Goal: Task Accomplishment & Management: Manage account settings

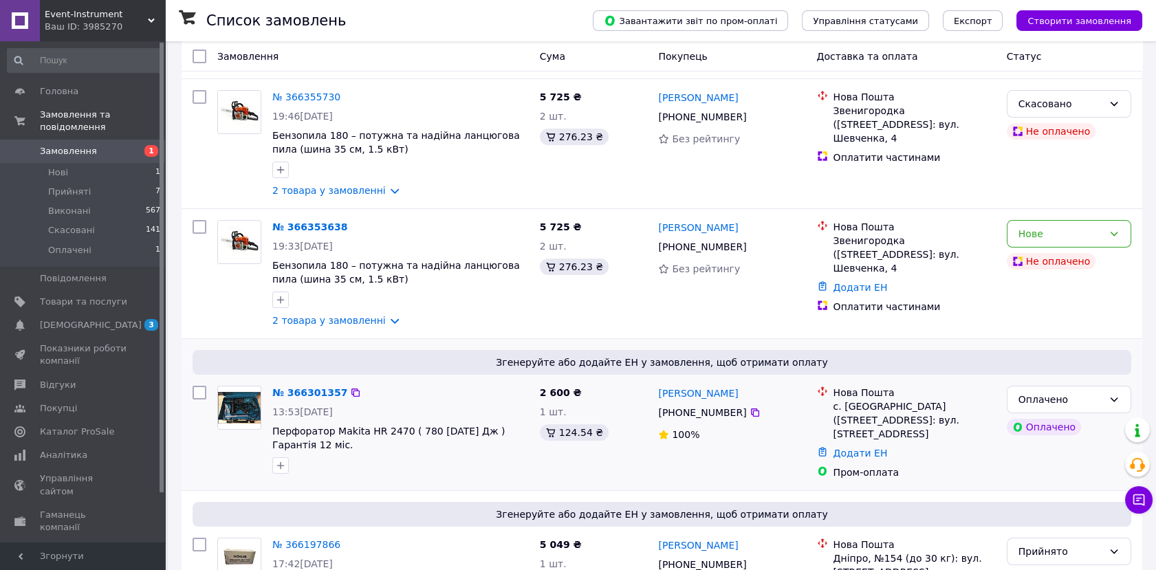
scroll to position [305, 0]
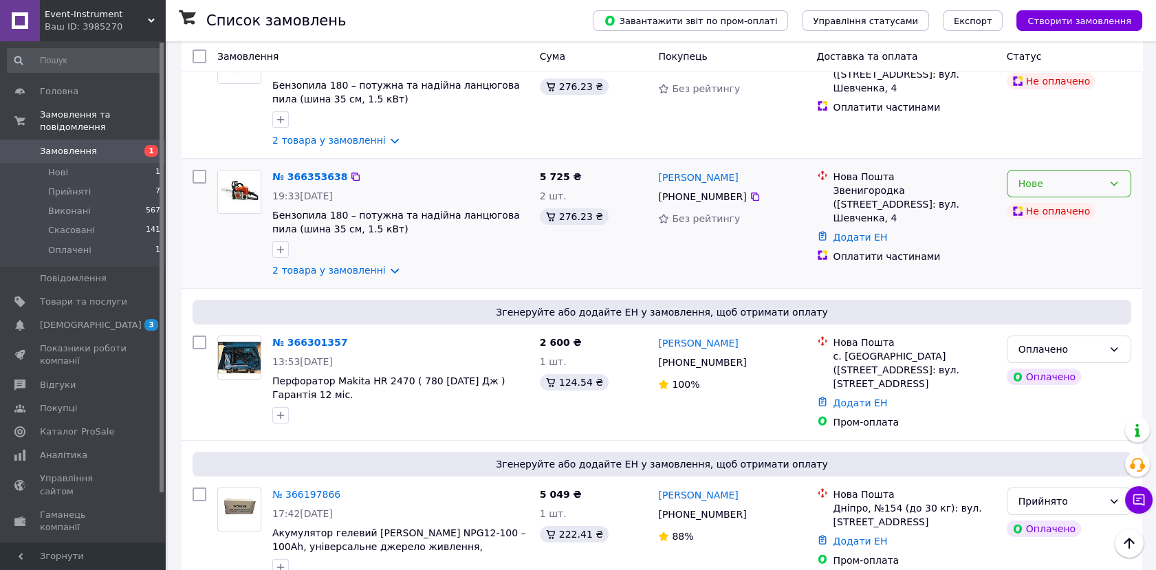
click at [1094, 186] on div "Нове" at bounding box center [1061, 183] width 85 height 15
click at [1057, 261] on li "Скасовано" at bounding box center [1069, 263] width 123 height 25
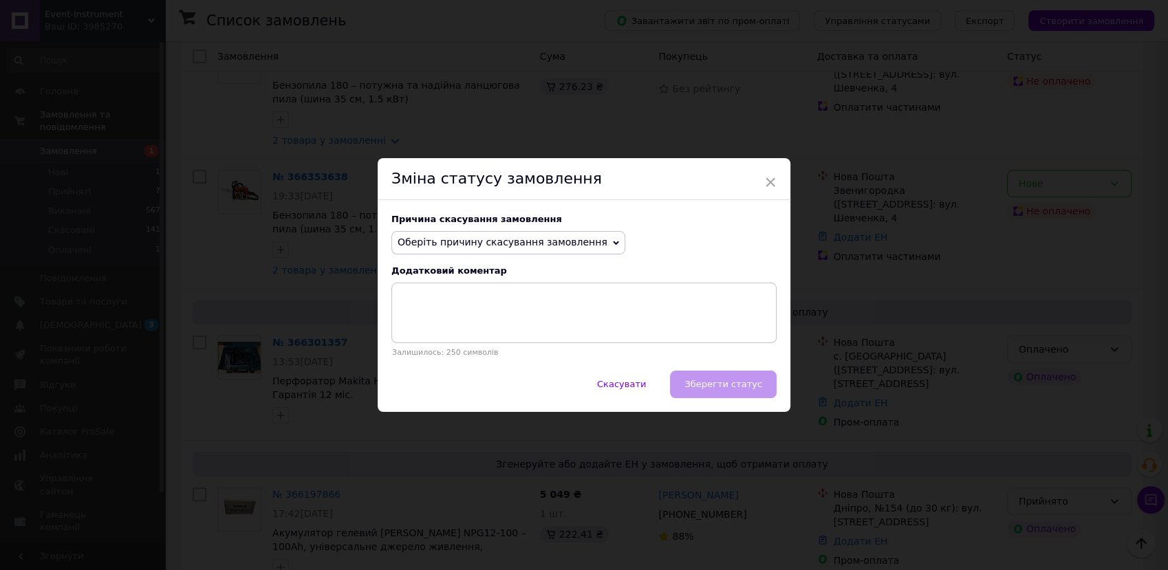
click at [525, 240] on span "Оберіть причину скасування замовлення" at bounding box center [503, 242] width 210 height 11
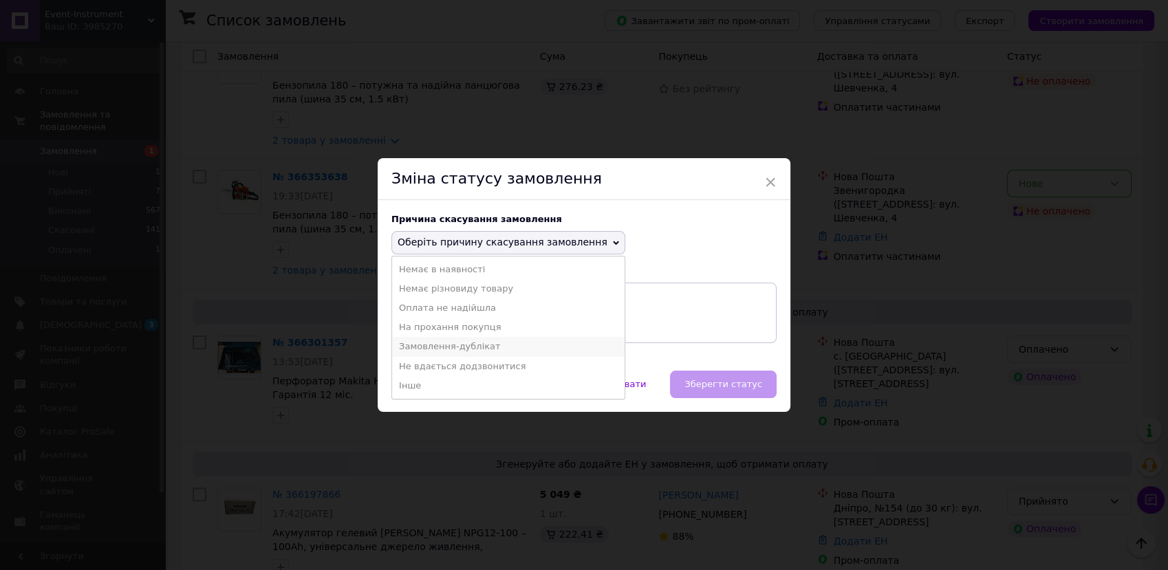
click at [469, 347] on li "Замовлення-дублікат" at bounding box center [508, 346] width 232 height 19
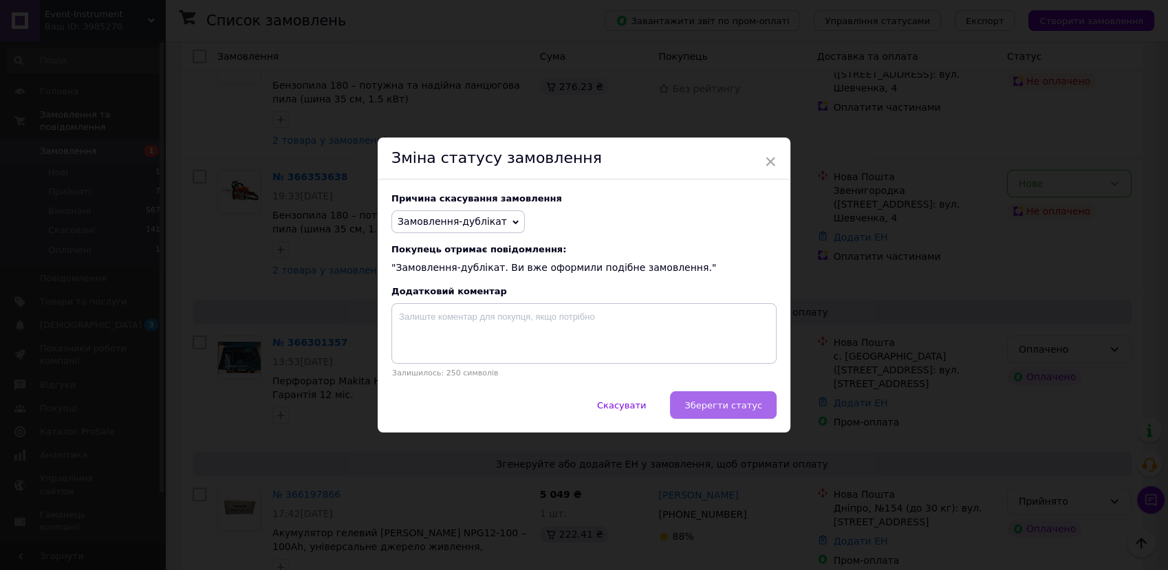
click at [725, 404] on span "Зберегти статус" at bounding box center [723, 405] width 78 height 10
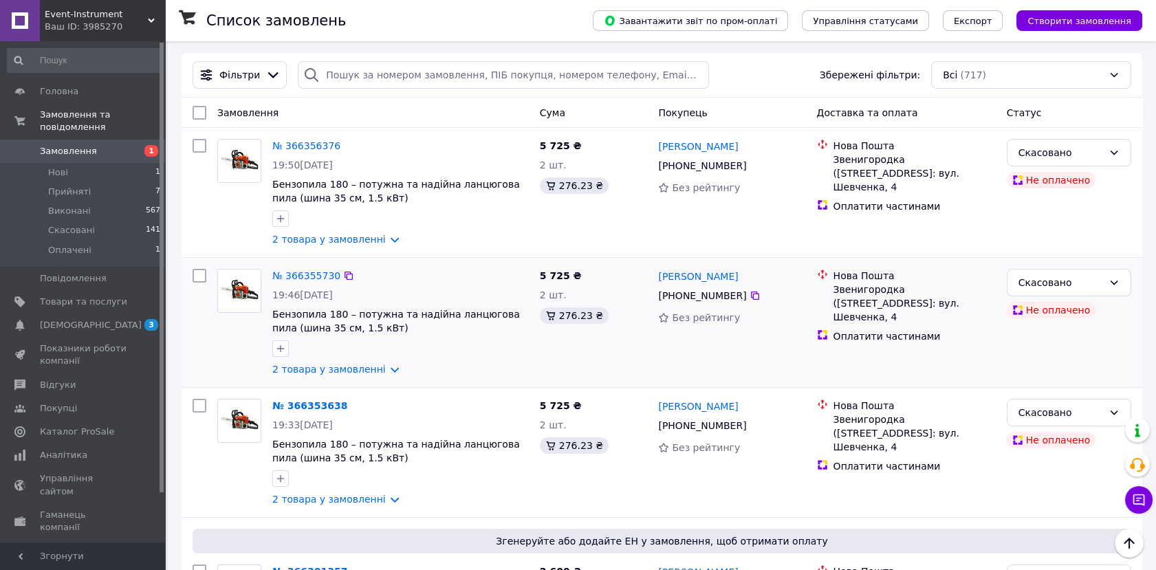
scroll to position [0, 0]
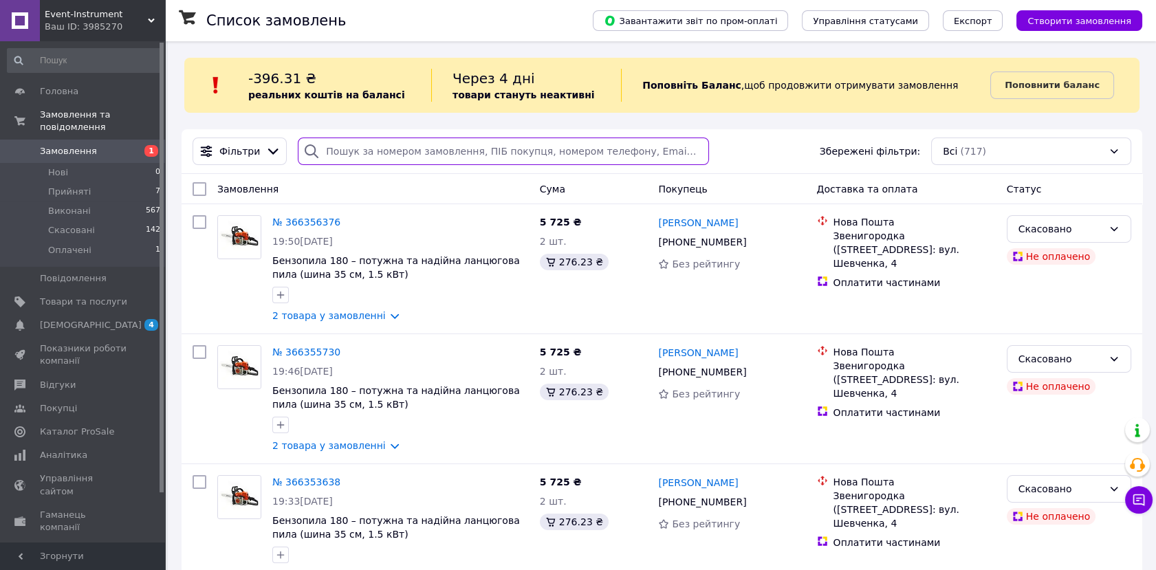
click at [379, 147] on input "search" at bounding box center [503, 152] width 411 height 28
paste input "380682198356"
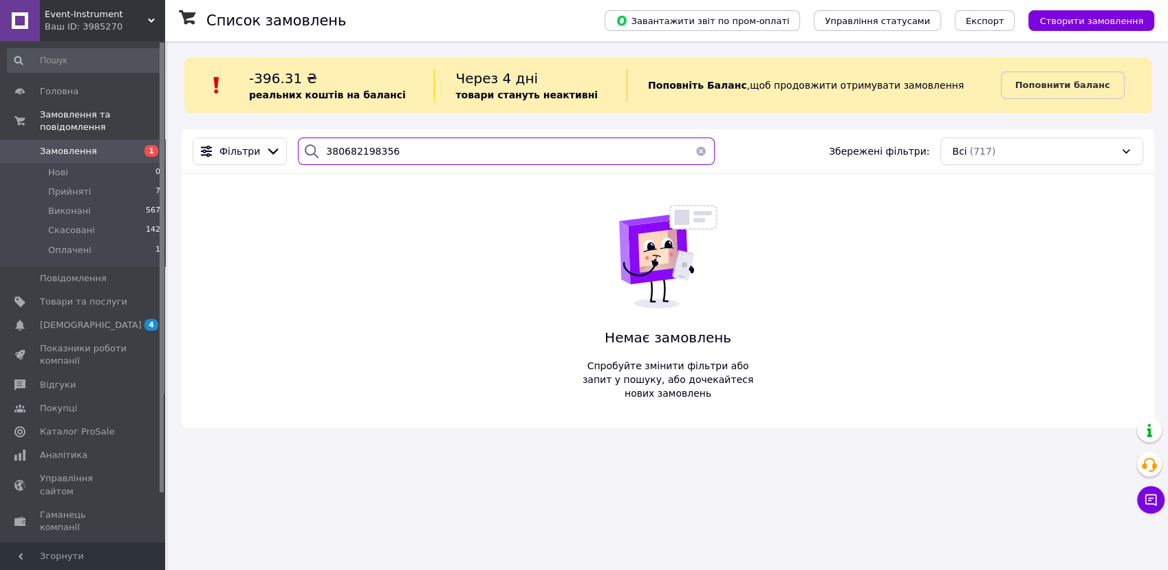
click at [333, 148] on input "380682198356" at bounding box center [506, 152] width 416 height 28
click at [336, 142] on input "380682198356" at bounding box center [506, 152] width 416 height 28
click at [351, 151] on input "380682198356" at bounding box center [506, 152] width 416 height 28
paste input "Жибінкас"
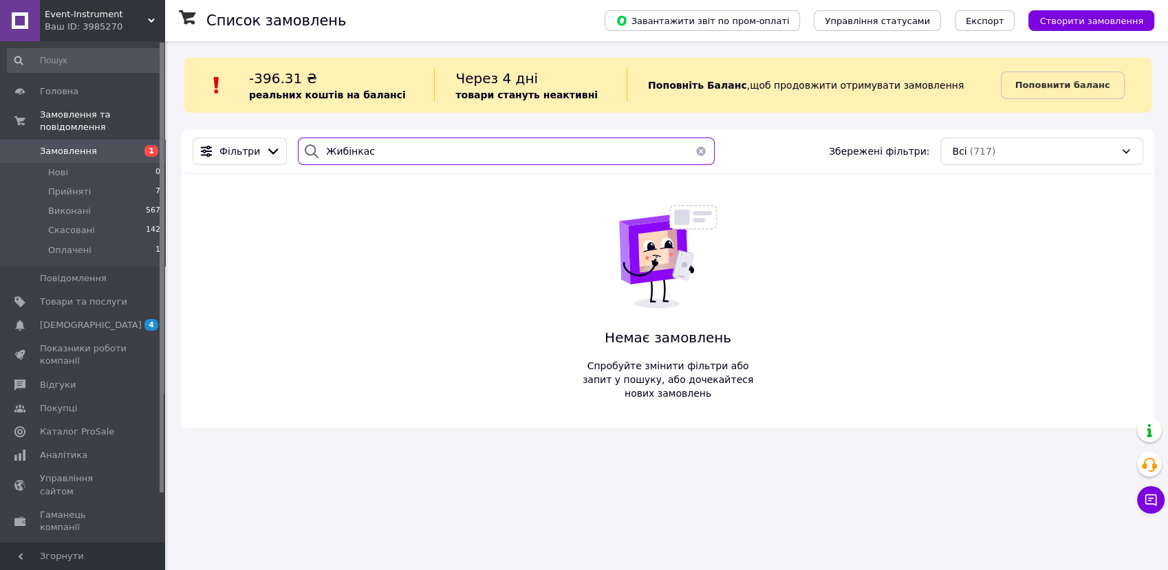
type input "Жибінкас"
